Goal: Contribute content

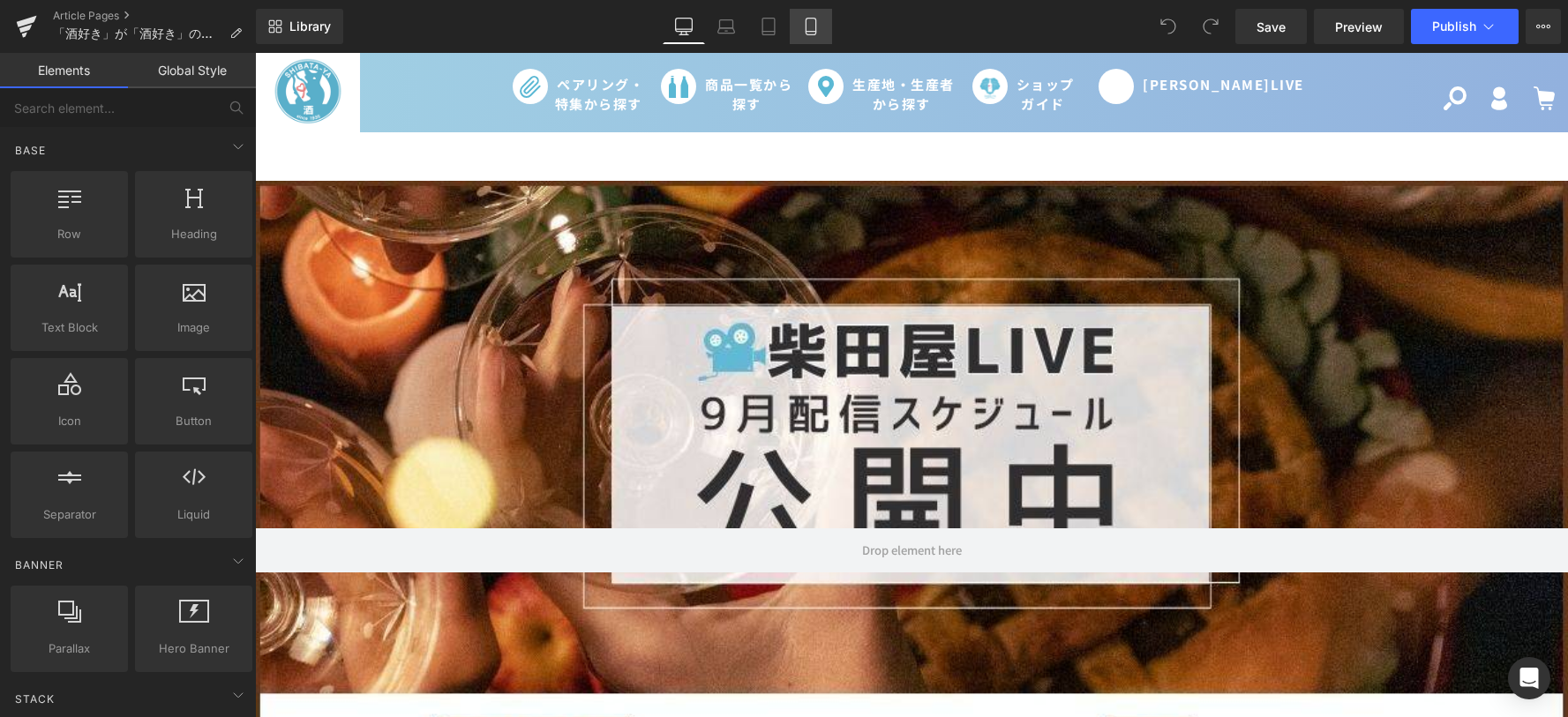
click at [807, 23] on icon at bounding box center [810, 27] width 9 height 17
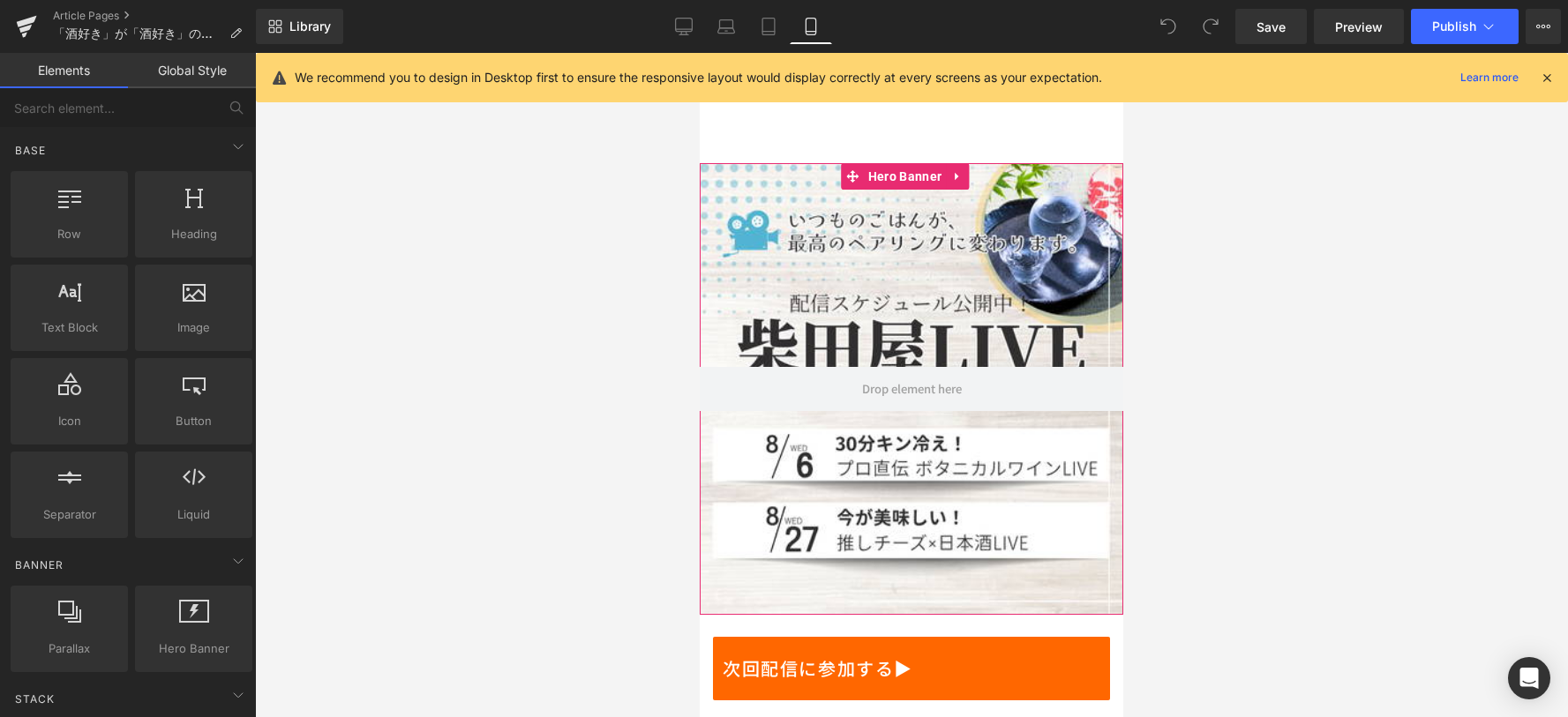
click at [899, 434] on div at bounding box center [911, 389] width 423 height 451
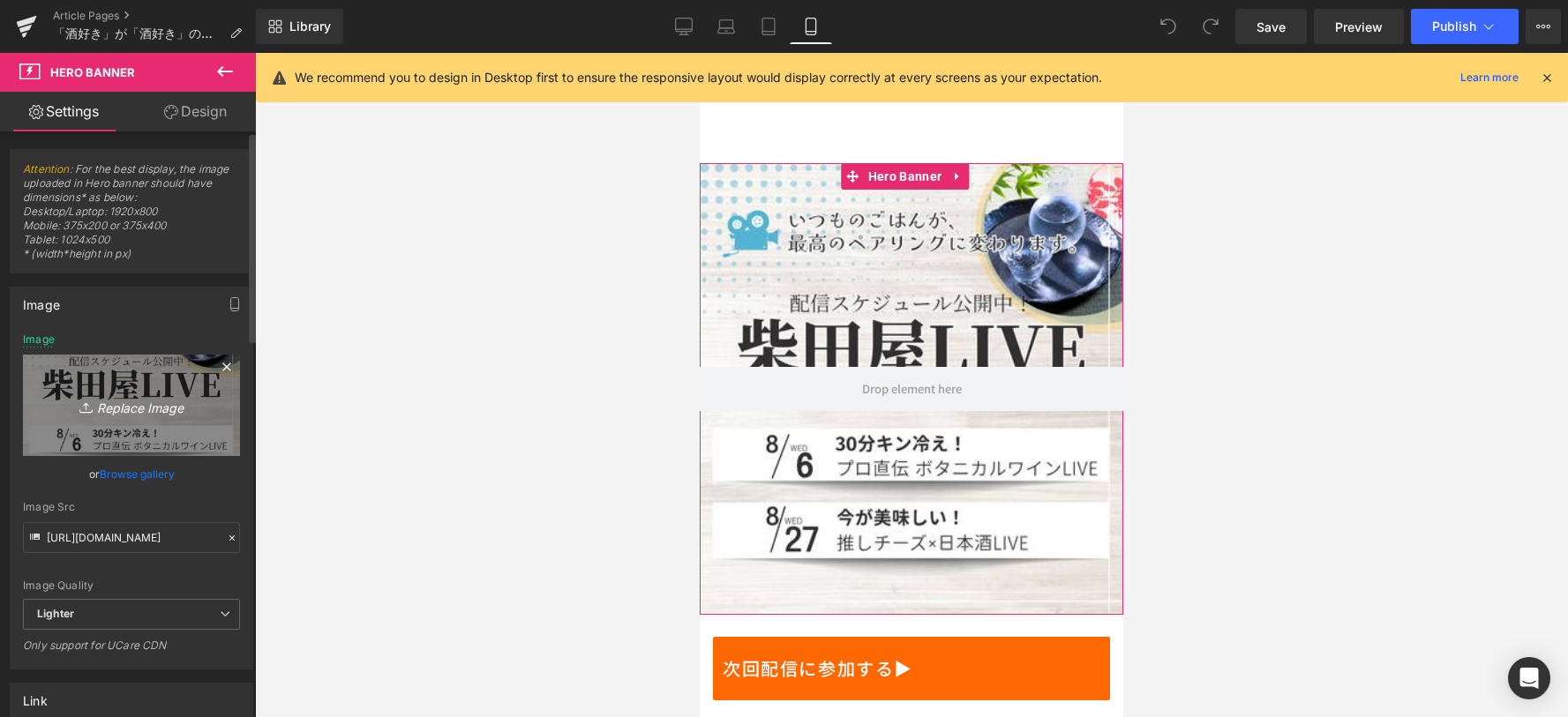
click at [128, 410] on icon "Replace Image" at bounding box center [131, 404] width 141 height 22
type input "C:\fakepath\fecebook用 (1).png"
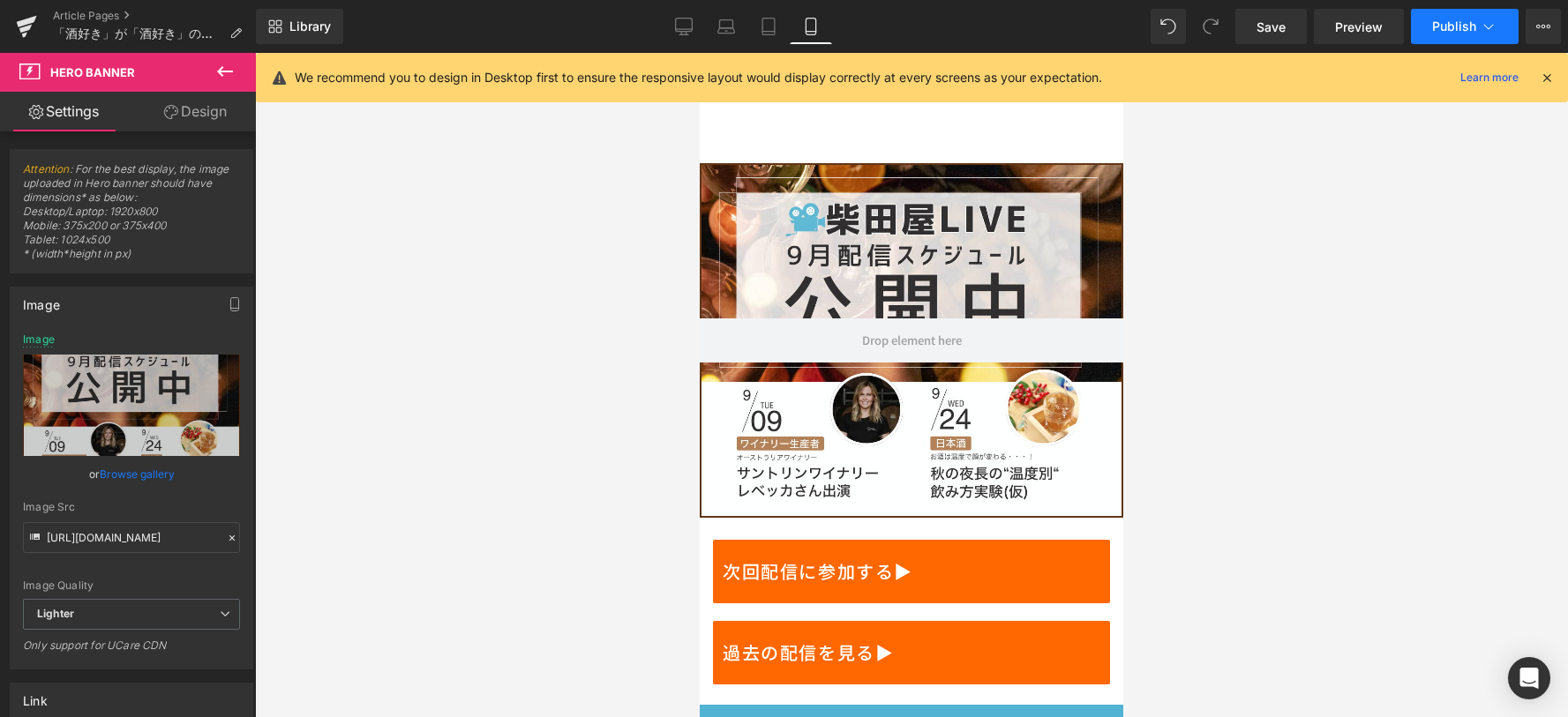
click at [1448, 29] on span "Publish" at bounding box center [1453, 26] width 44 height 14
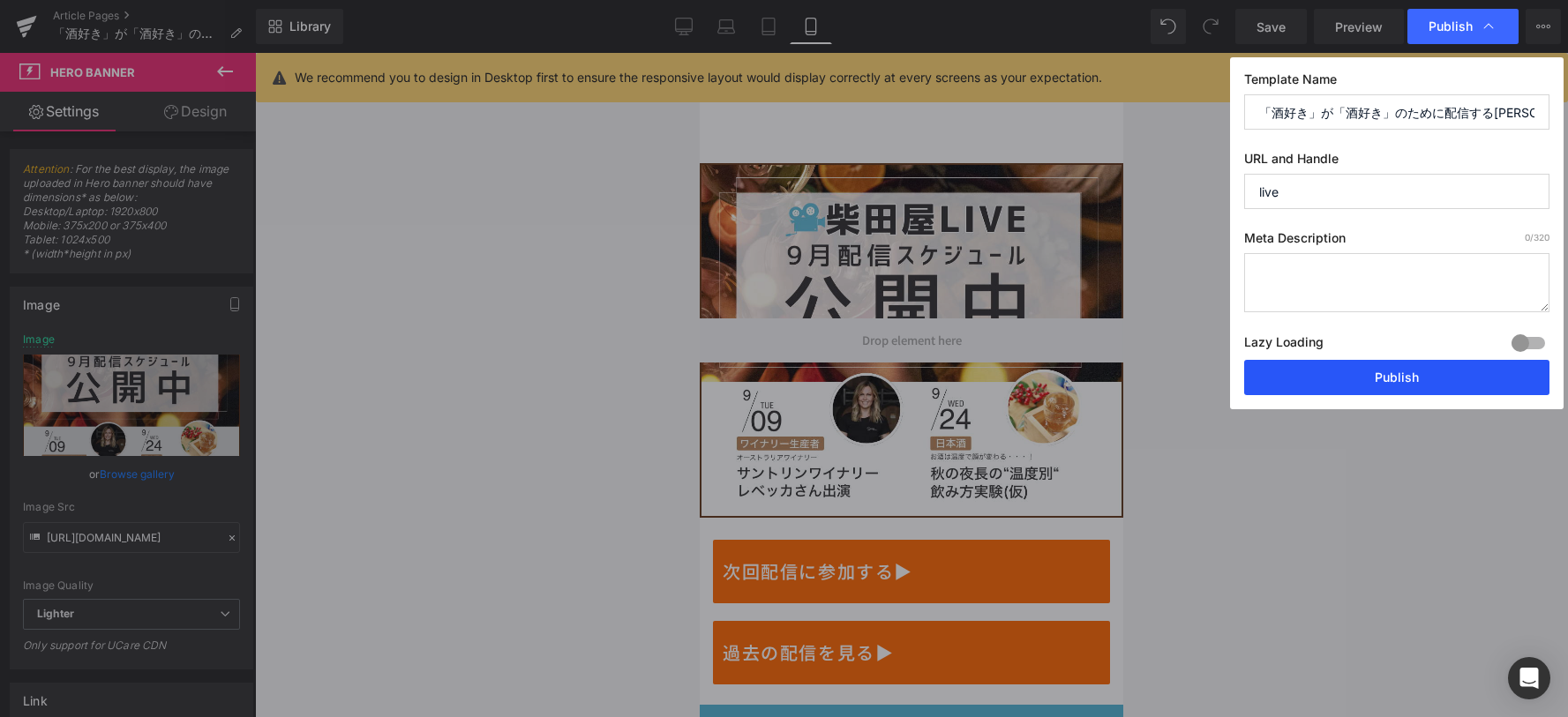
click at [1345, 365] on button "Publish" at bounding box center [1396, 377] width 305 height 36
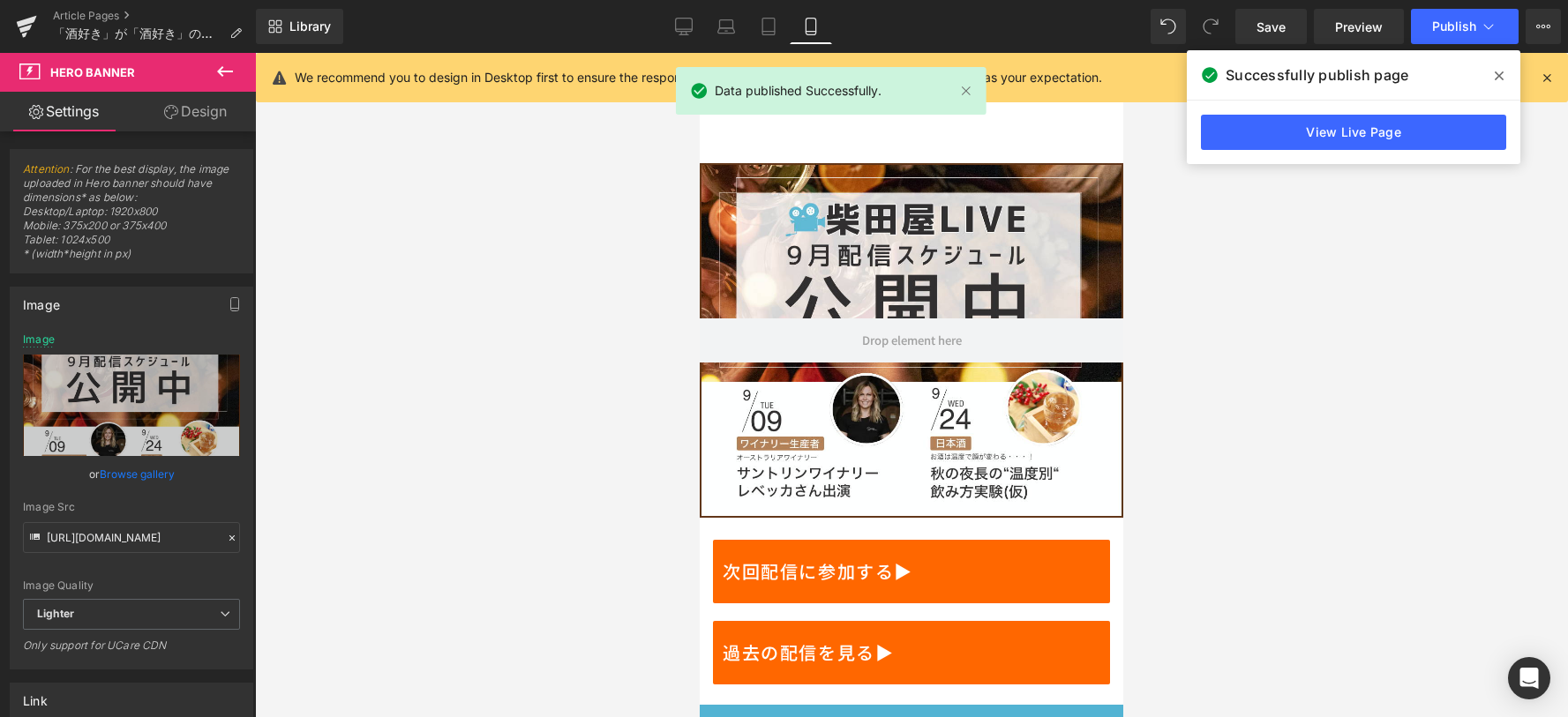
click at [1498, 78] on icon at bounding box center [1499, 75] width 8 height 8
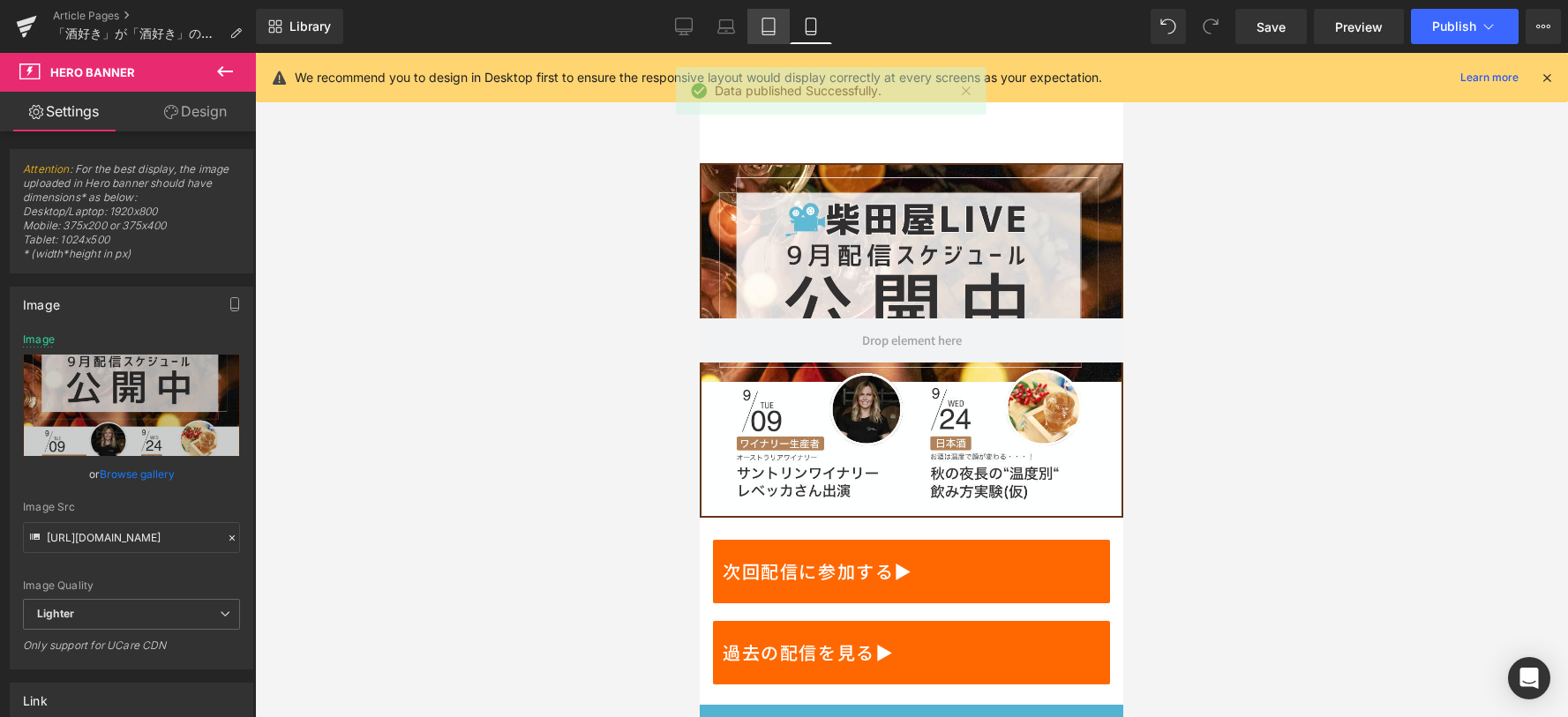
click at [770, 33] on icon at bounding box center [768, 26] width 18 height 18
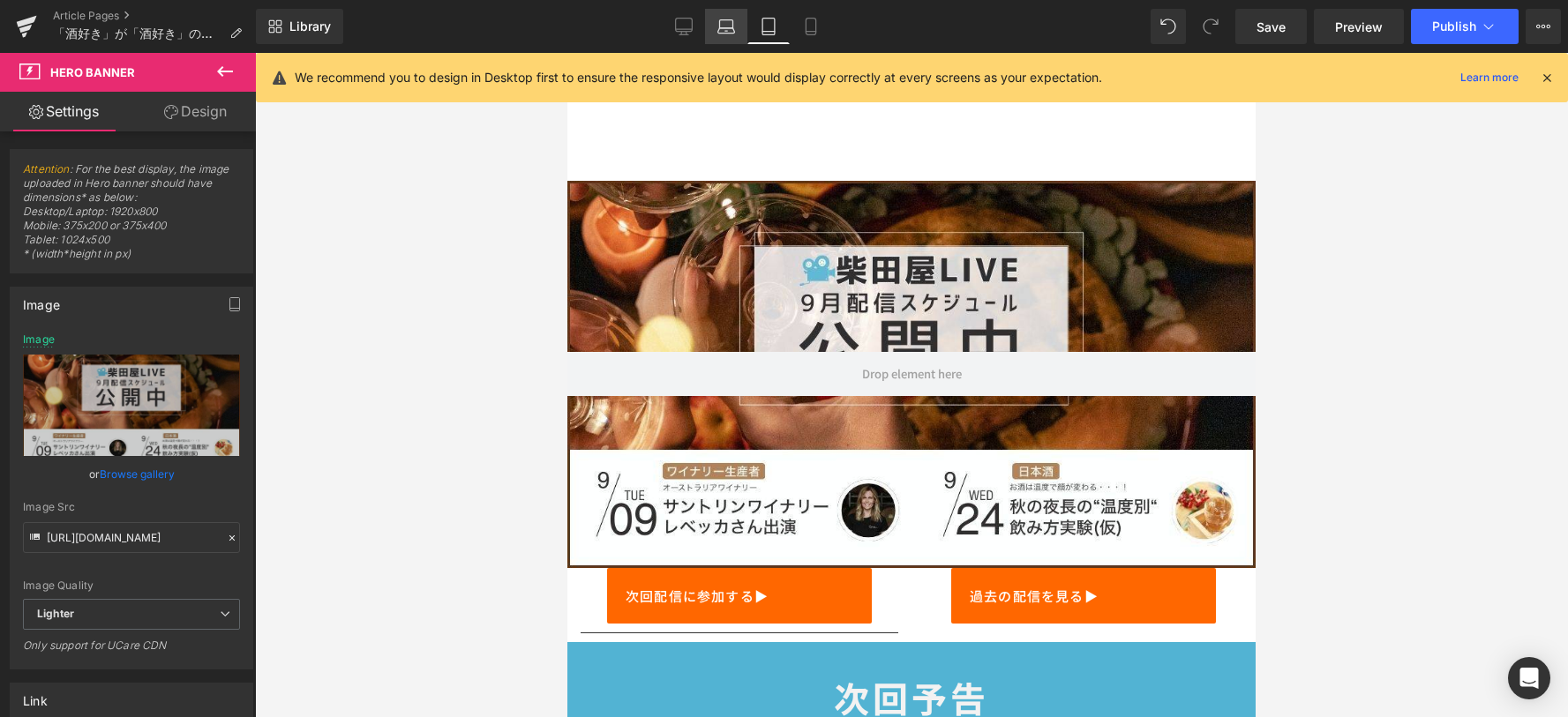
click at [742, 33] on link "Laptop" at bounding box center [726, 26] width 42 height 36
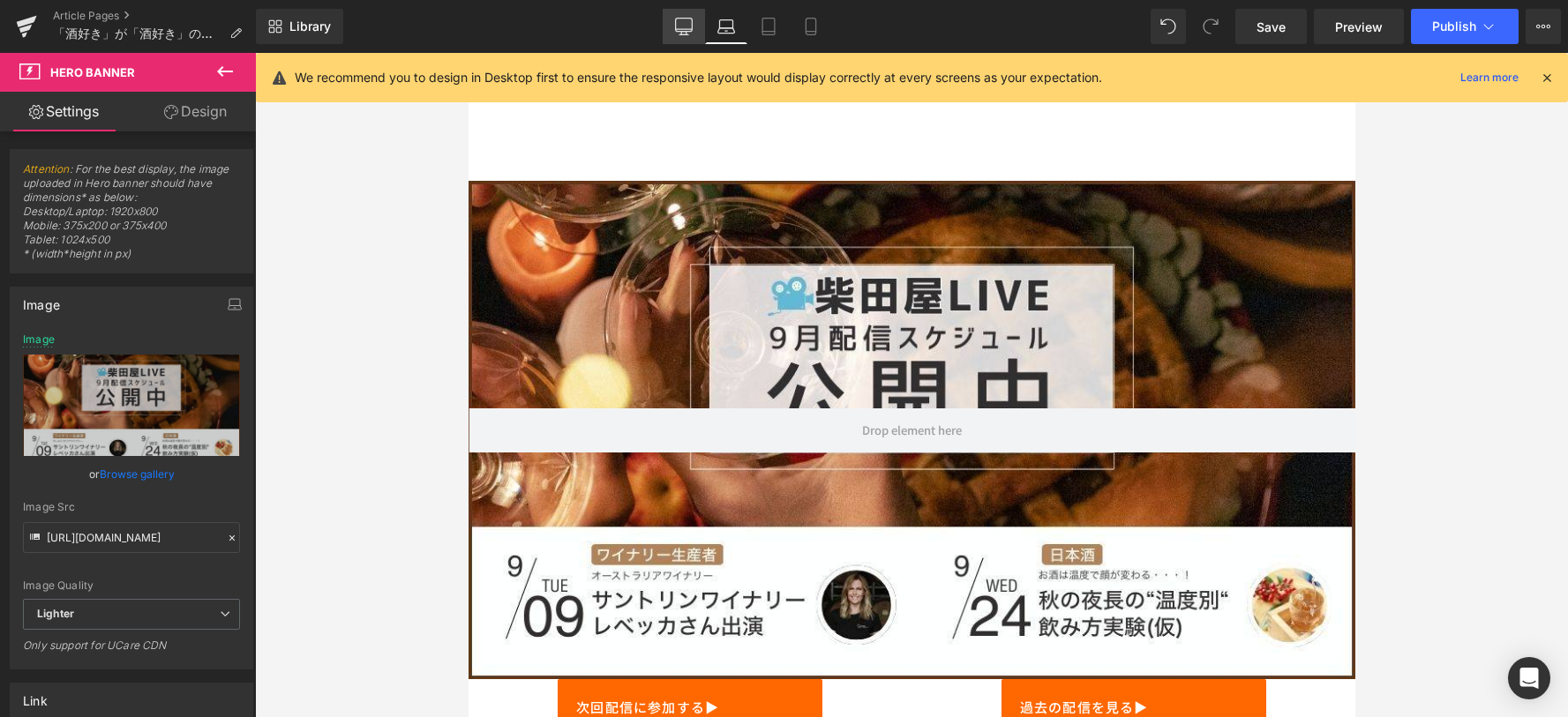
click at [702, 41] on link "Desktop" at bounding box center [684, 26] width 42 height 36
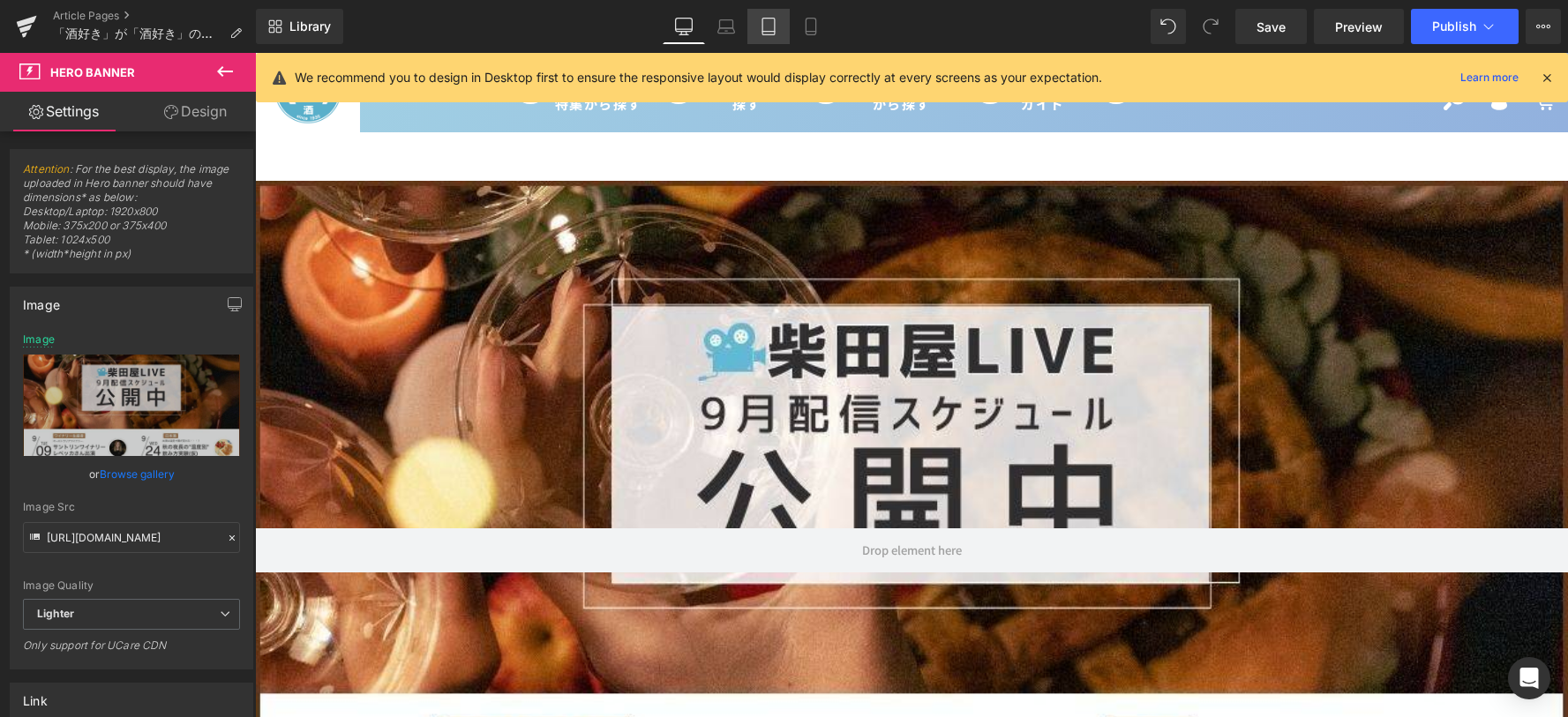
click at [777, 37] on link "Tablet" at bounding box center [768, 26] width 42 height 36
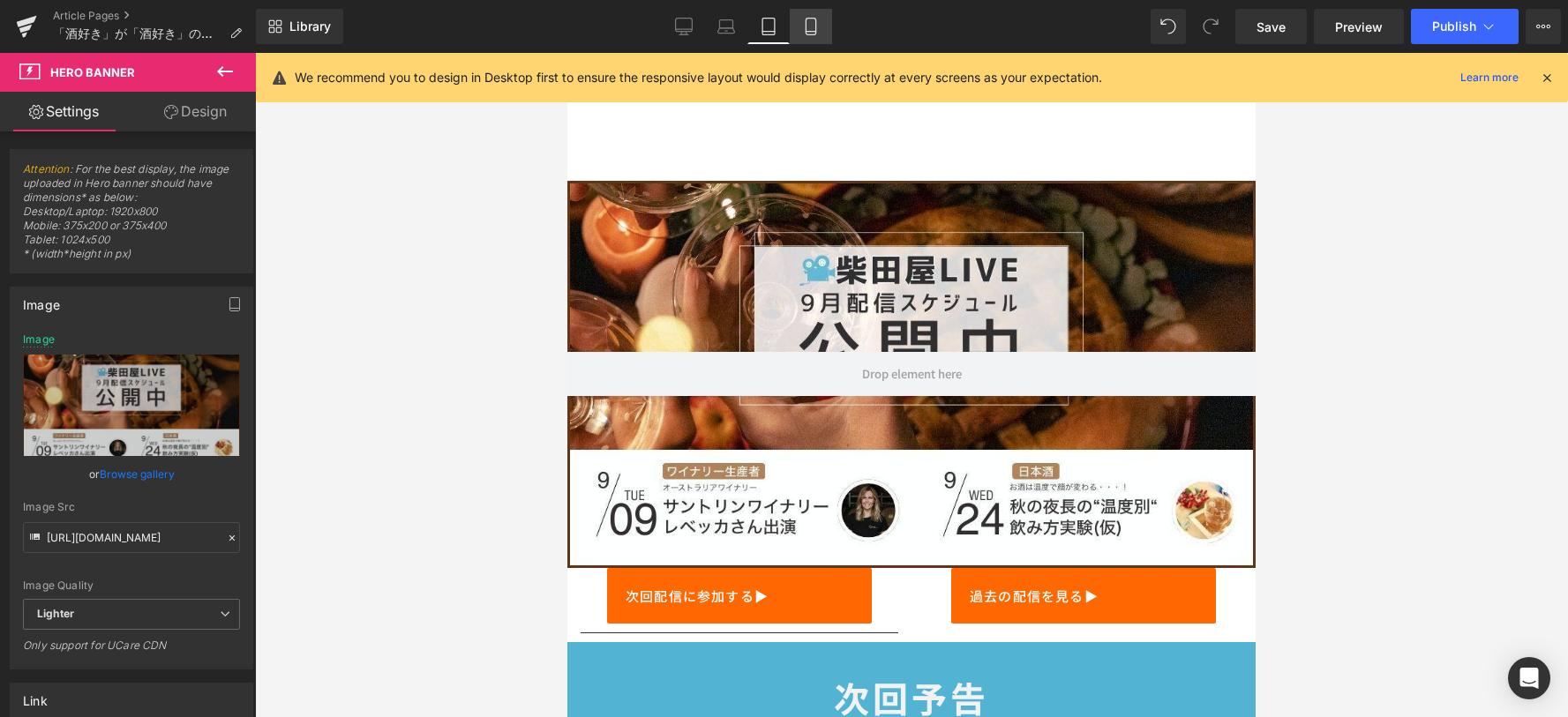
click at [809, 37] on link "Mobile" at bounding box center [810, 26] width 42 height 36
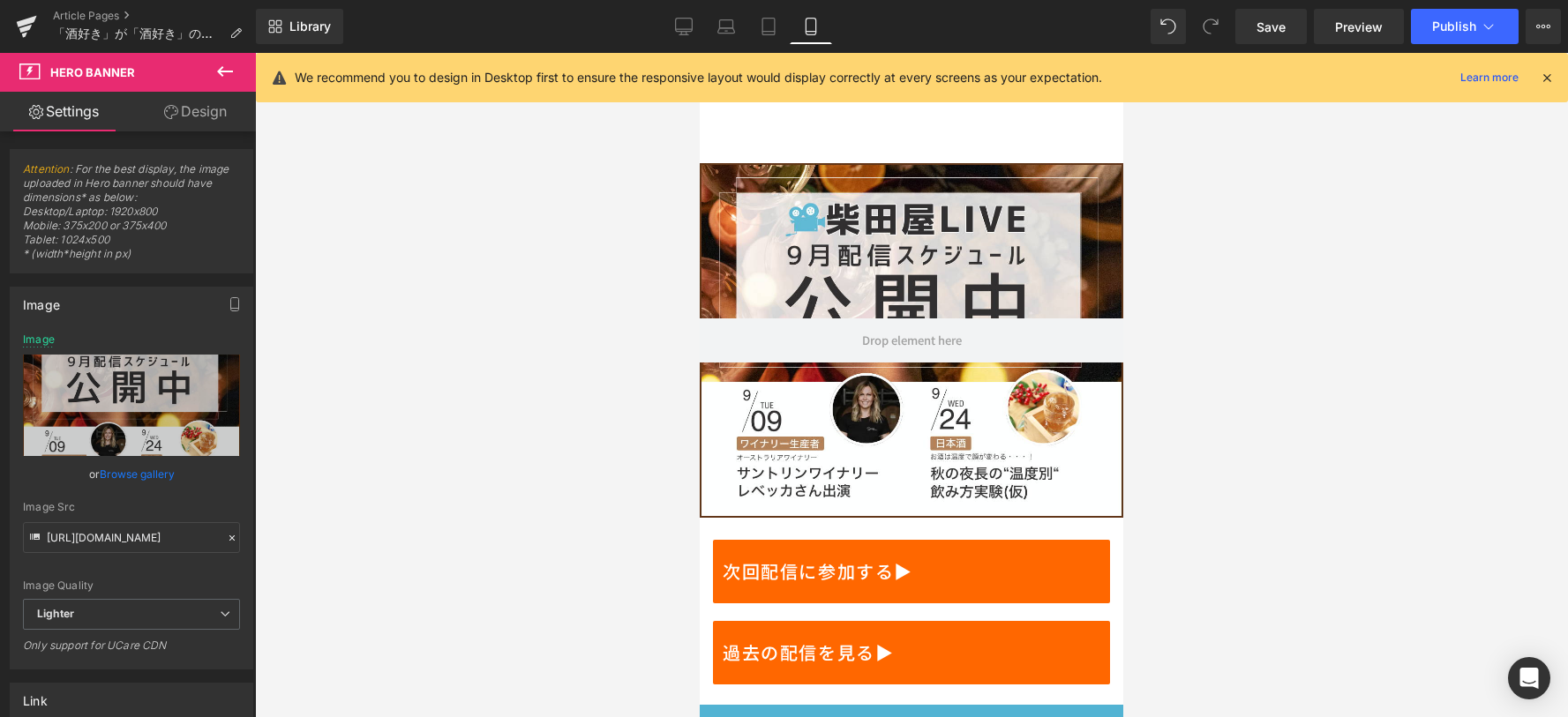
type input "[URL][DOMAIN_NAME]"
